Goal: Task Accomplishment & Management: Use online tool/utility

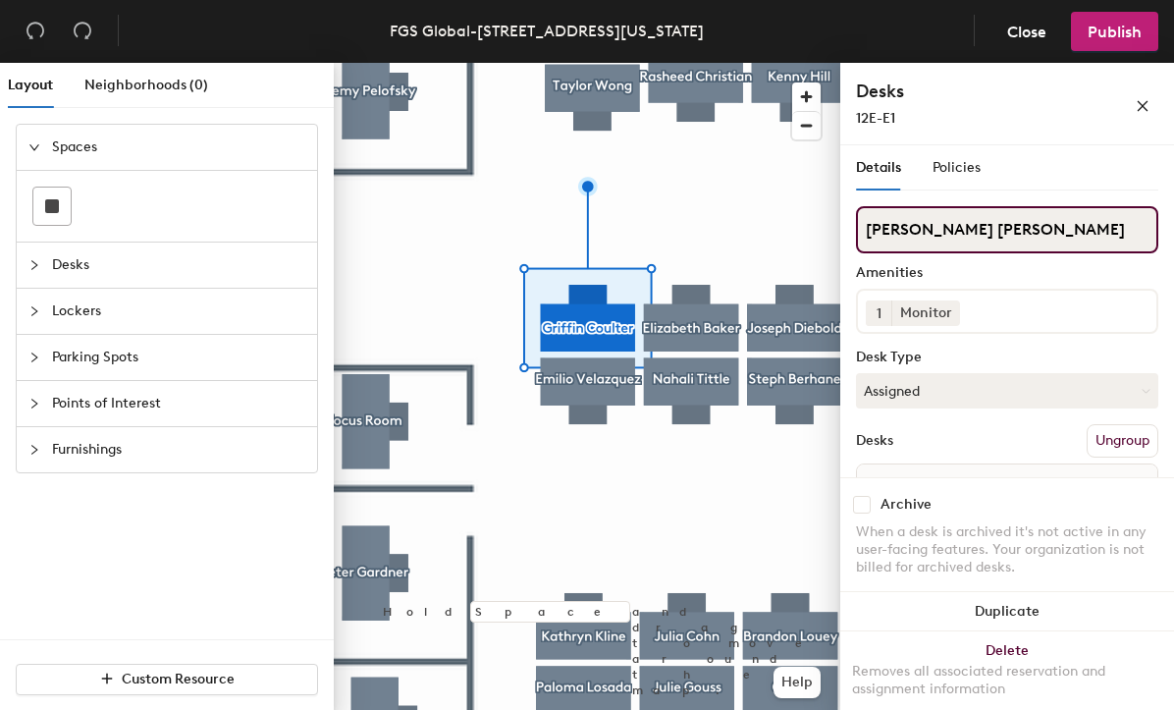
click at [821, 233] on div "Layout Neighborhoods (0) Spaces Desks Lockers Parking Spots Points of Interest …" at bounding box center [587, 390] width 1174 height 655
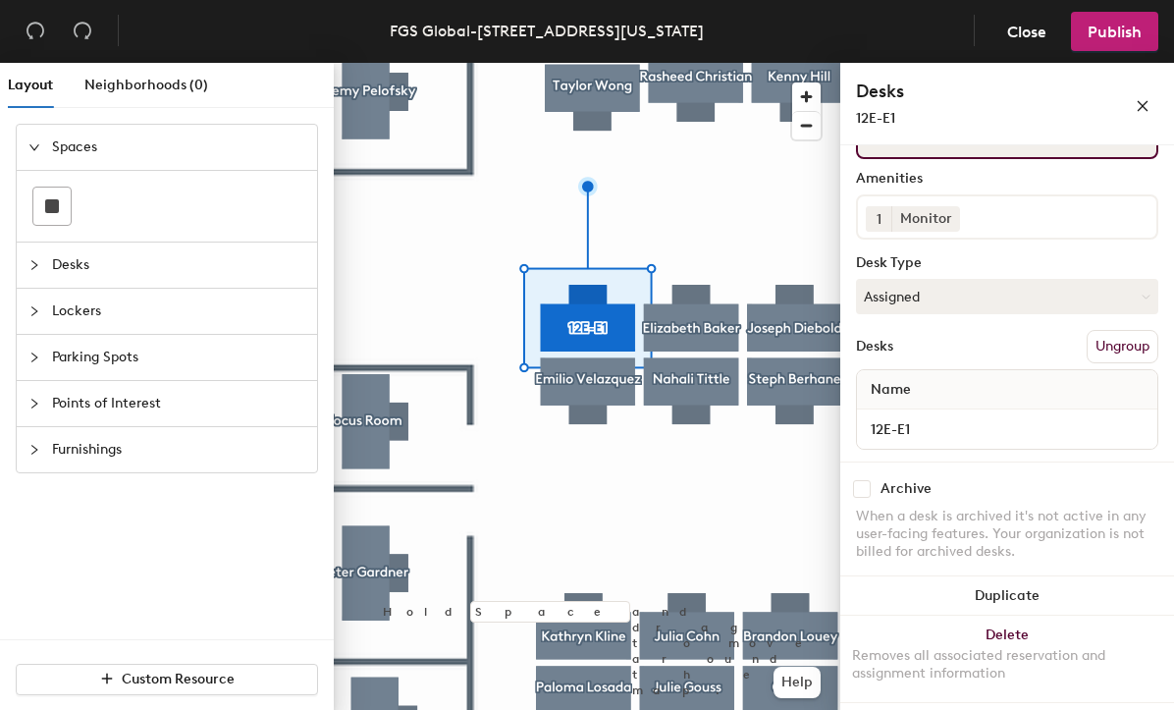
scroll to position [107, 0]
type input "12E-E1"
click at [974, 305] on button "Assigned" at bounding box center [1007, 296] width 302 height 35
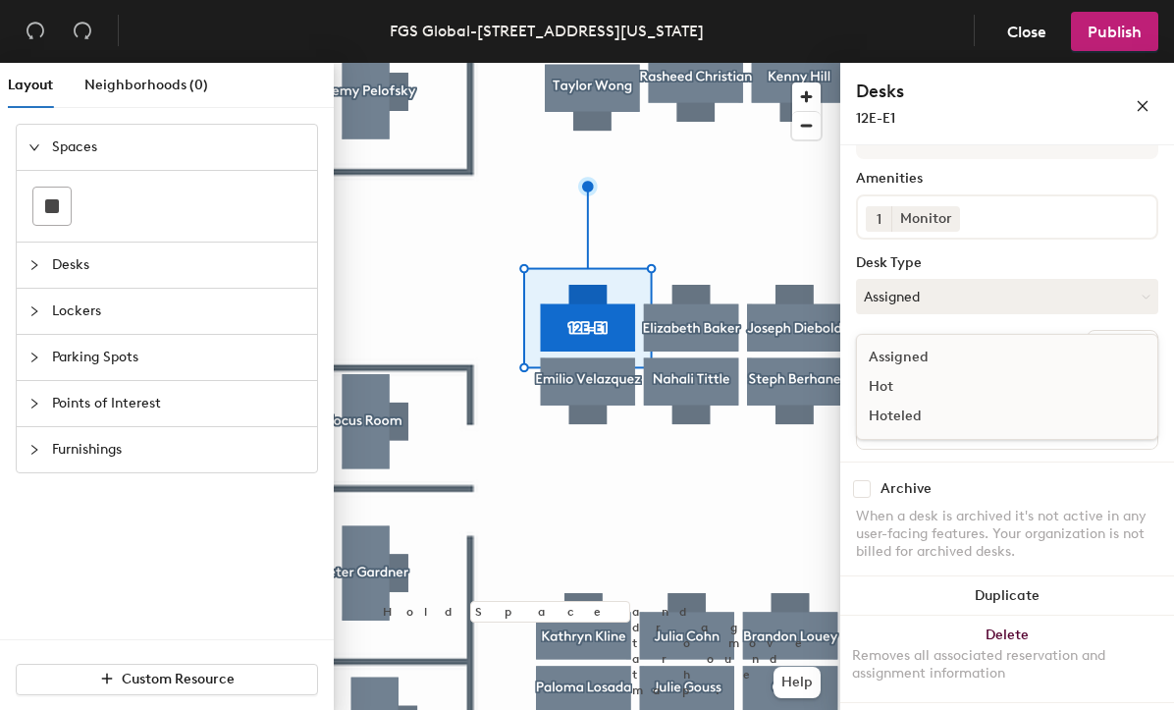
click at [918, 427] on div "Hoteled" at bounding box center [955, 415] width 196 height 29
click at [1125, 37] on span "Publish" at bounding box center [1115, 32] width 54 height 19
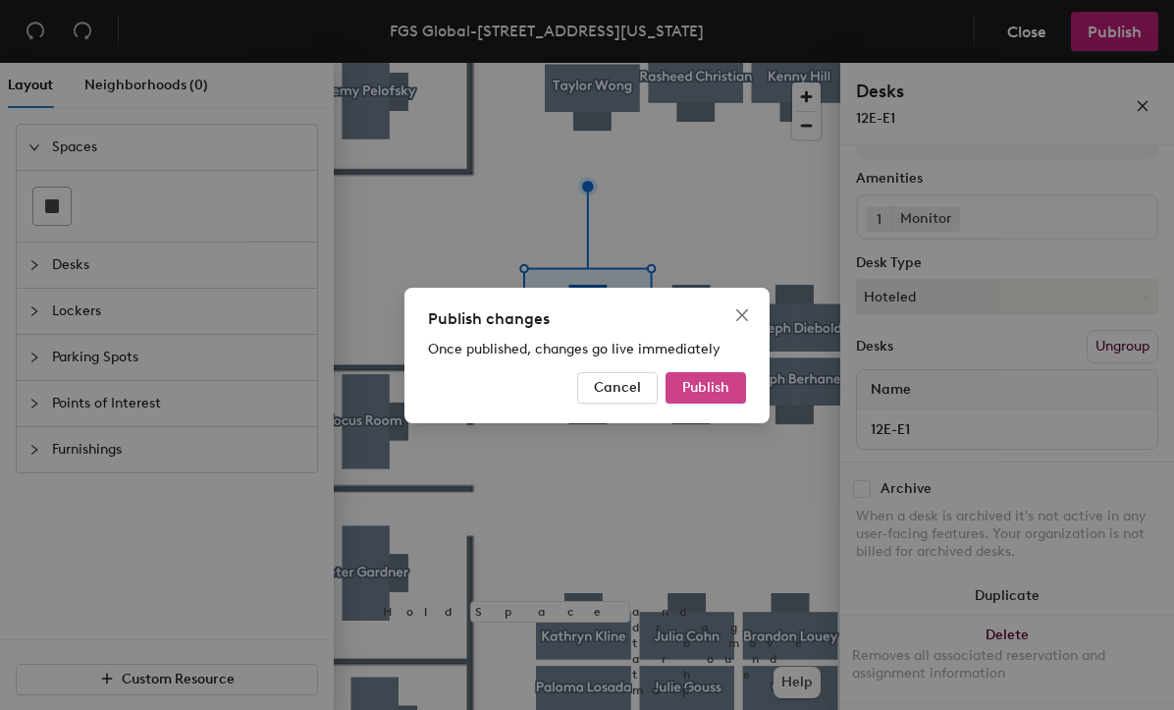
click at [724, 383] on span "Publish" at bounding box center [705, 387] width 47 height 17
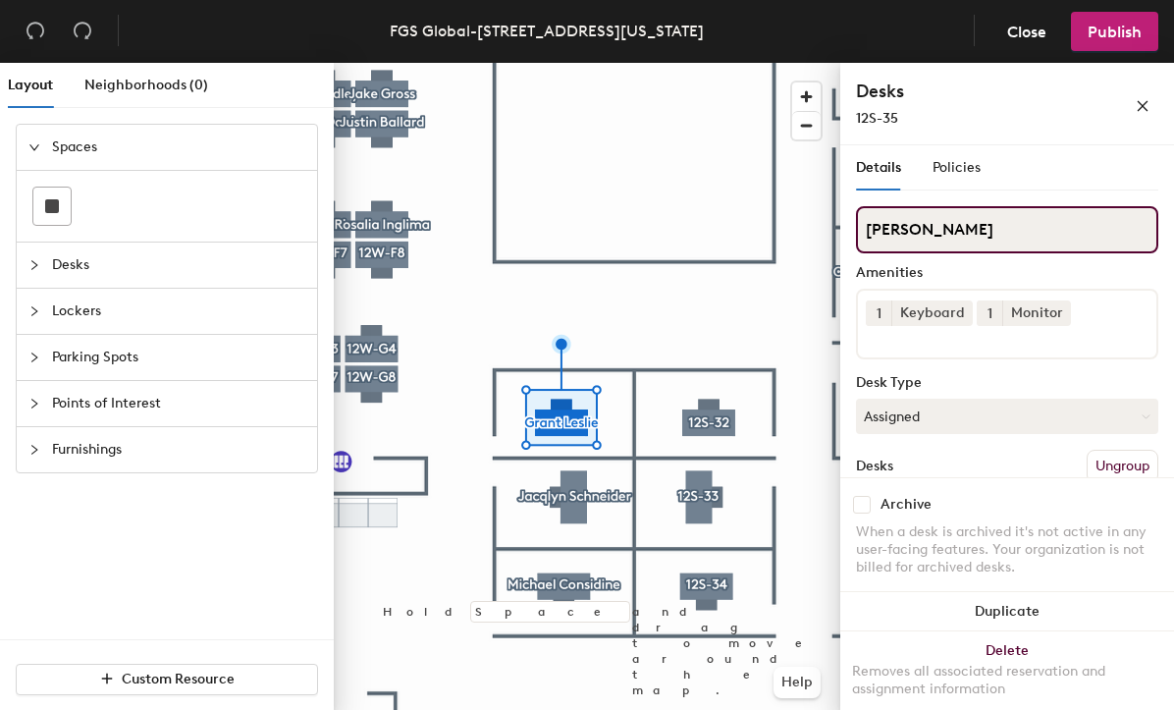
click at [774, 236] on div "Layout Neighborhoods (0) Spaces Desks Lockers Parking Spots Points of Interest …" at bounding box center [587, 390] width 1174 height 655
type input "12S-35"
